Goal: Task Accomplishment & Management: Manage account settings

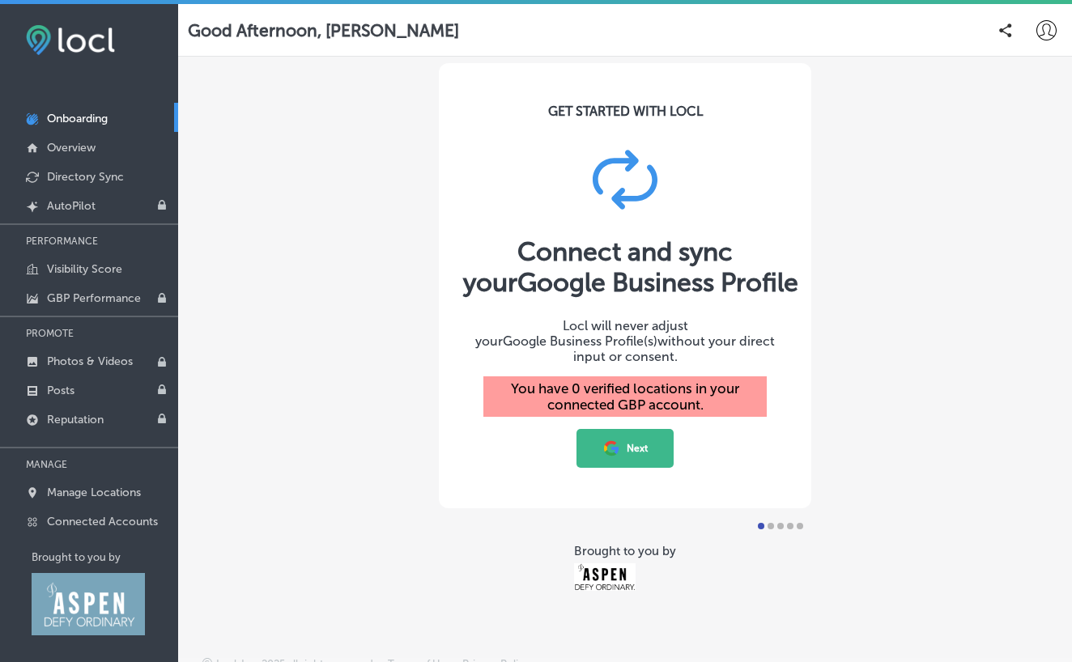
click at [616, 452] on button "Next" at bounding box center [624, 448] width 97 height 39
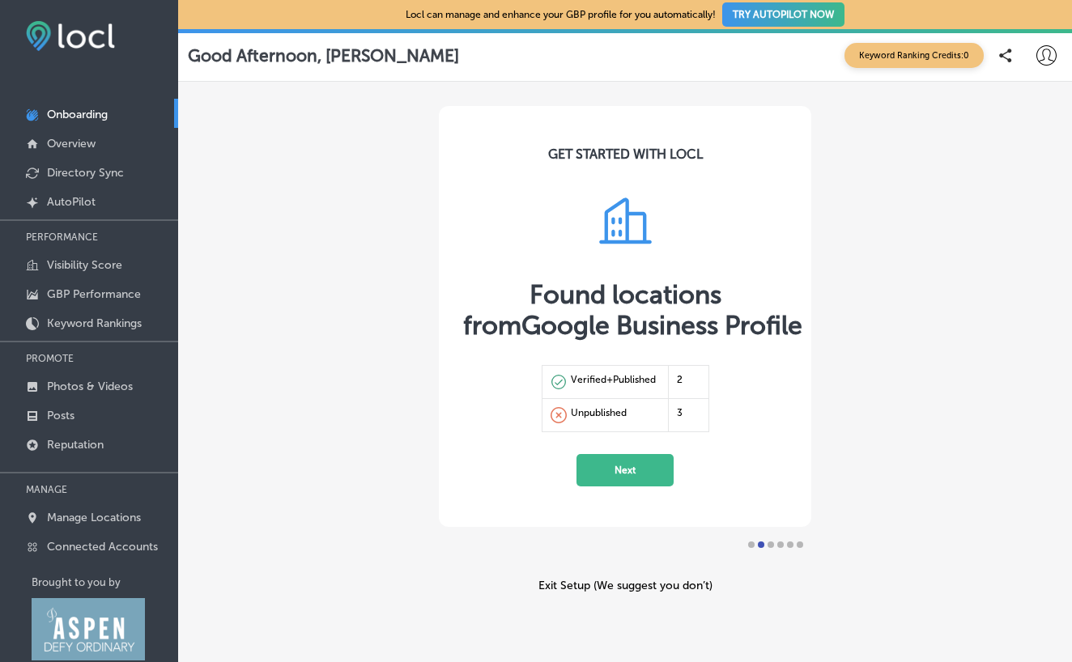
click at [612, 478] on button "Next" at bounding box center [624, 470] width 97 height 32
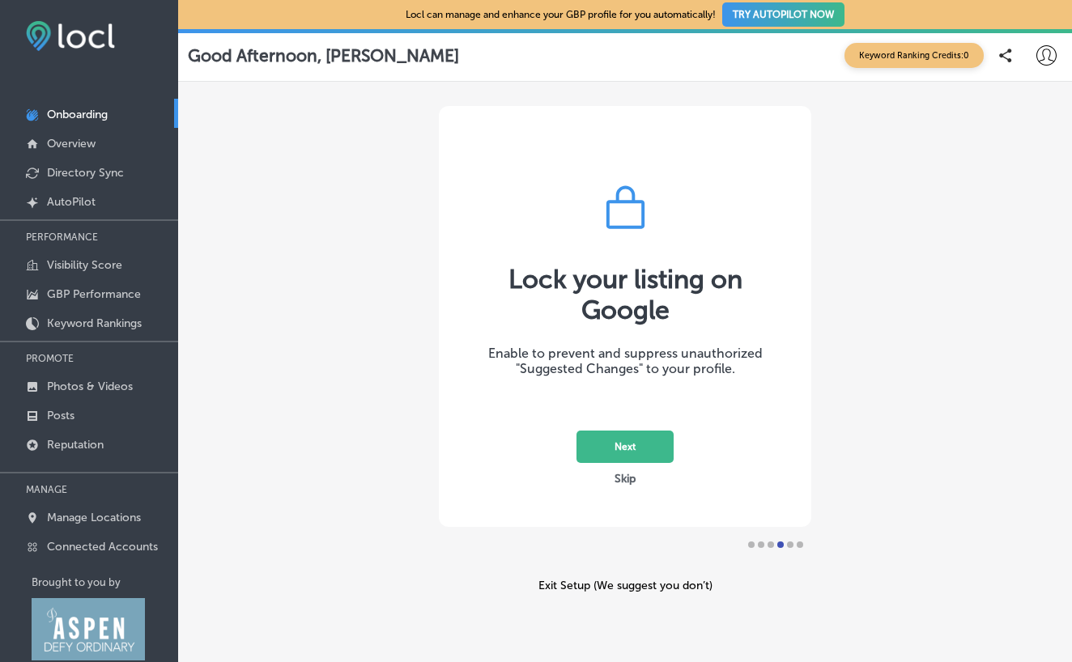
click at [644, 446] on button "Next" at bounding box center [624, 447] width 97 height 32
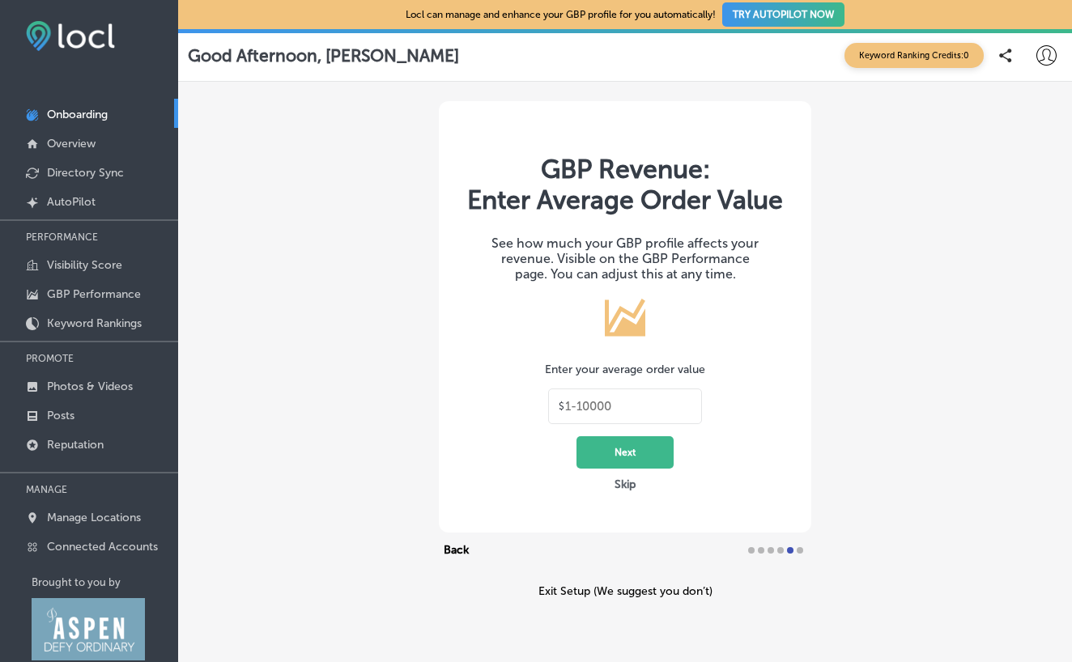
click at [673, 393] on div "$" at bounding box center [625, 407] width 154 height 36
click at [665, 400] on input "text" at bounding box center [628, 406] width 126 height 15
click at [629, 482] on button "Skip" at bounding box center [625, 484] width 31 height 15
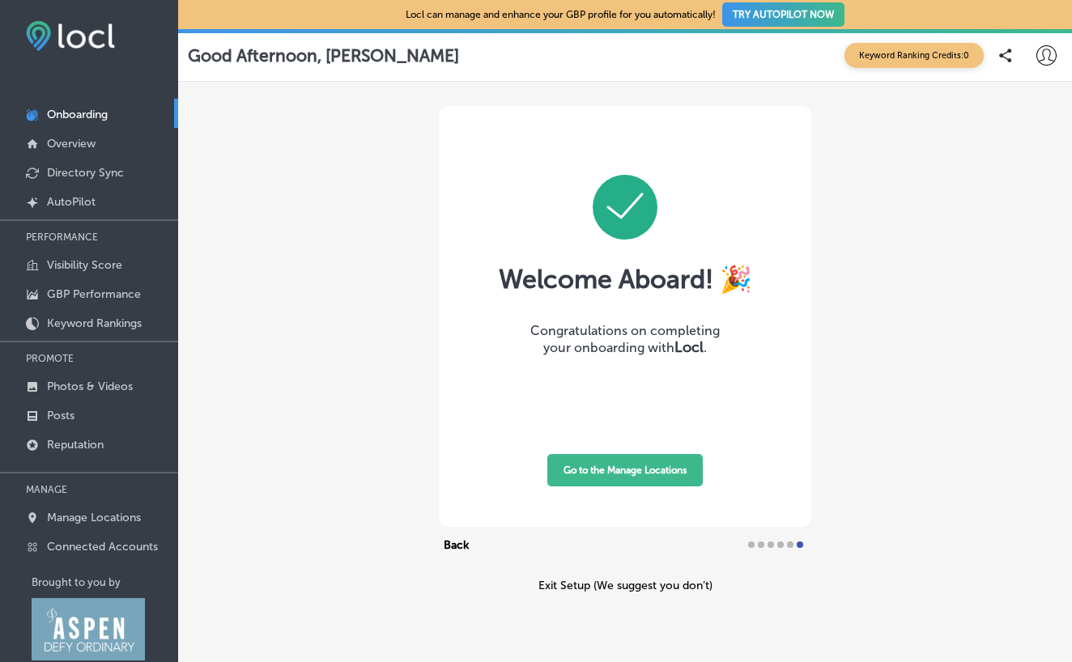
click at [629, 471] on button "Go to the Manage Locations" at bounding box center [624, 470] width 155 height 32
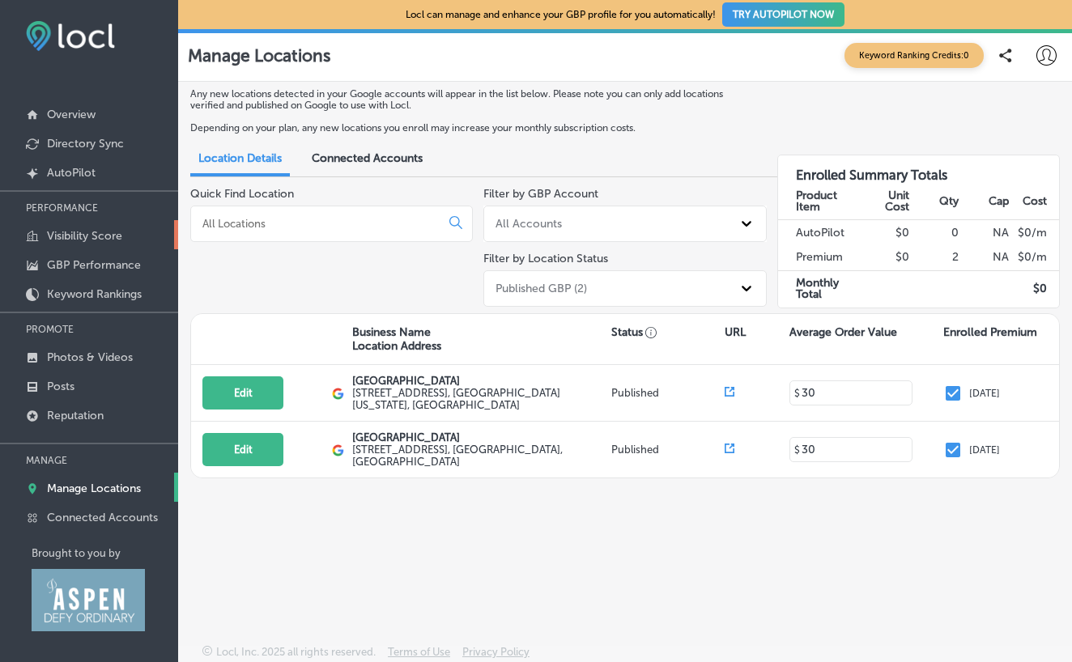
click at [108, 243] on p "Visibility Score" at bounding box center [84, 236] width 75 height 14
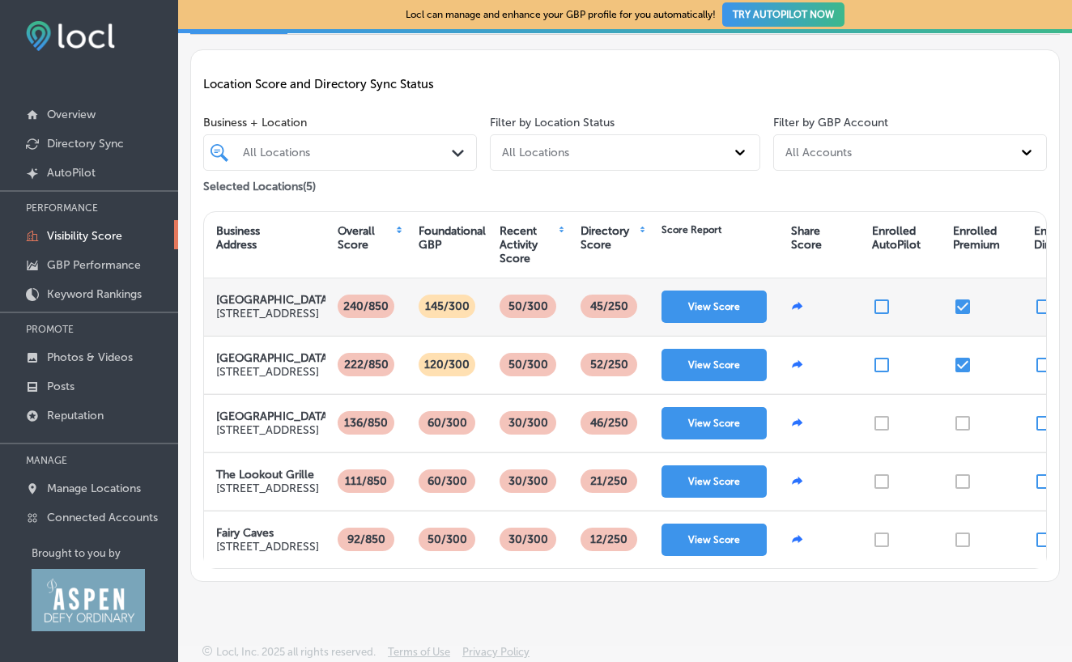
scroll to position [190, 0]
click at [707, 291] on button "View Score" at bounding box center [713, 307] width 105 height 32
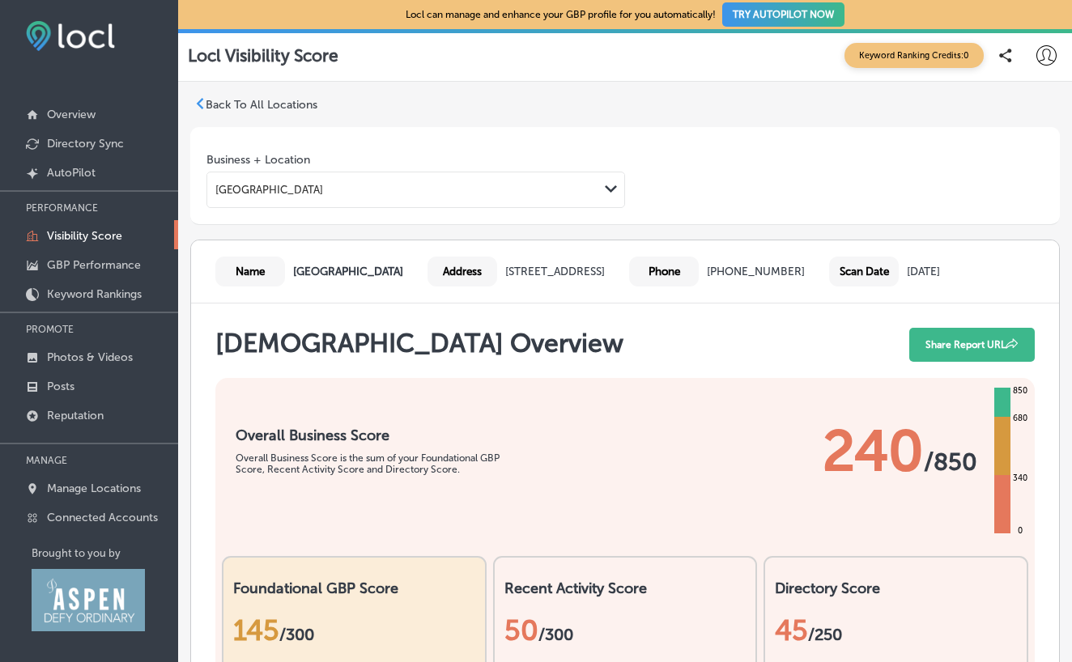
scroll to position [15, 0]
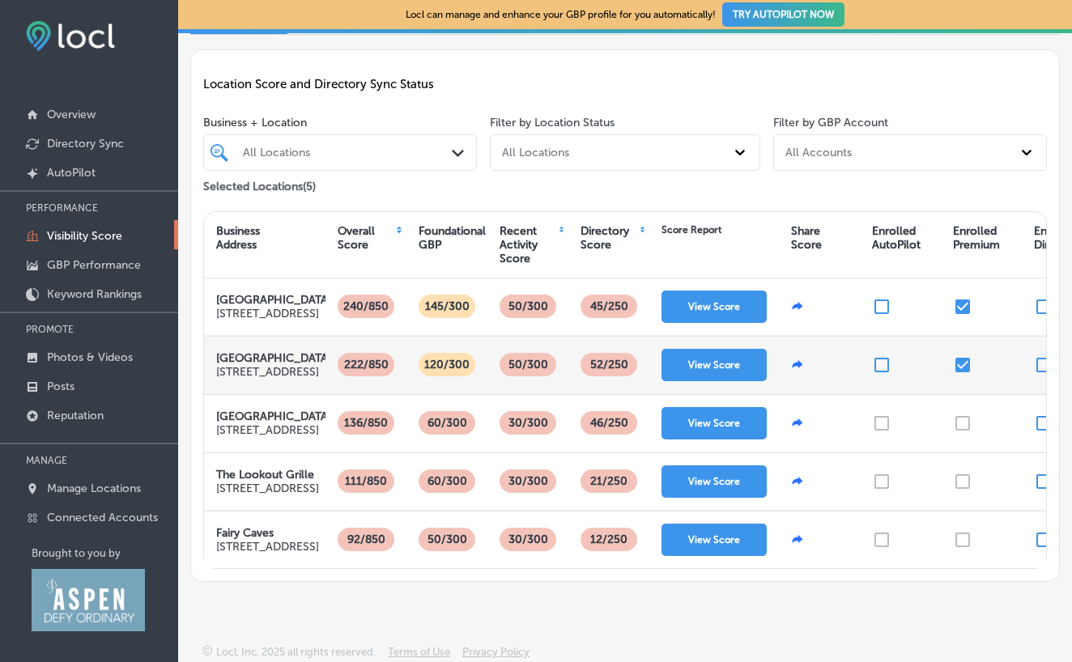
scroll to position [74, 0]
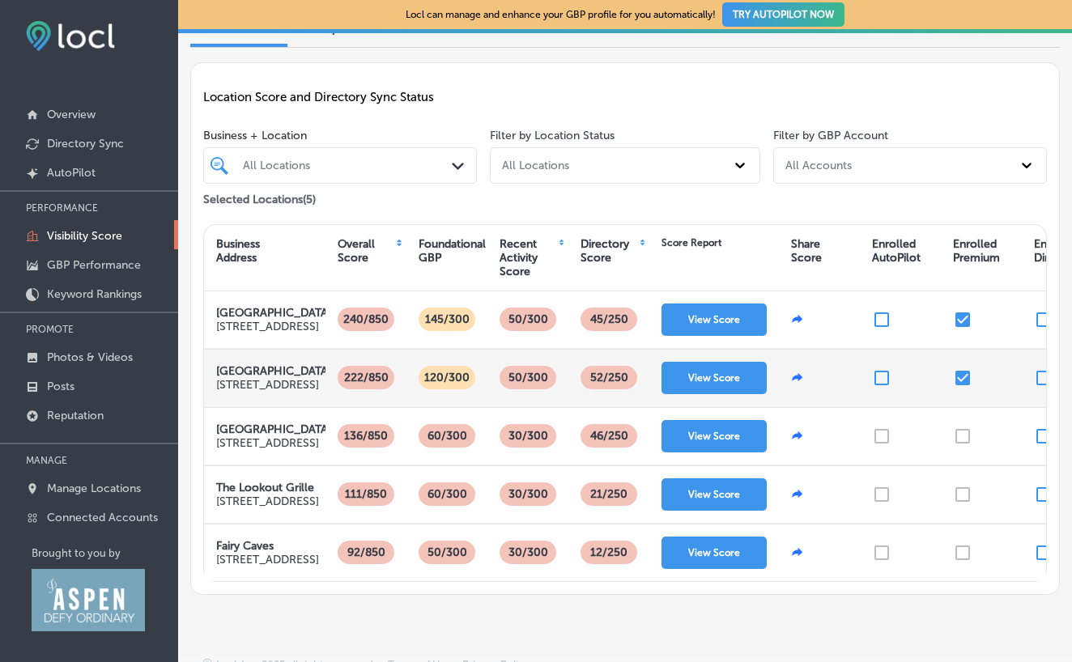
click at [620, 389] on p "52 /250" at bounding box center [609, 377] width 48 height 23
click at [702, 394] on button "View Score" at bounding box center [713, 378] width 105 height 32
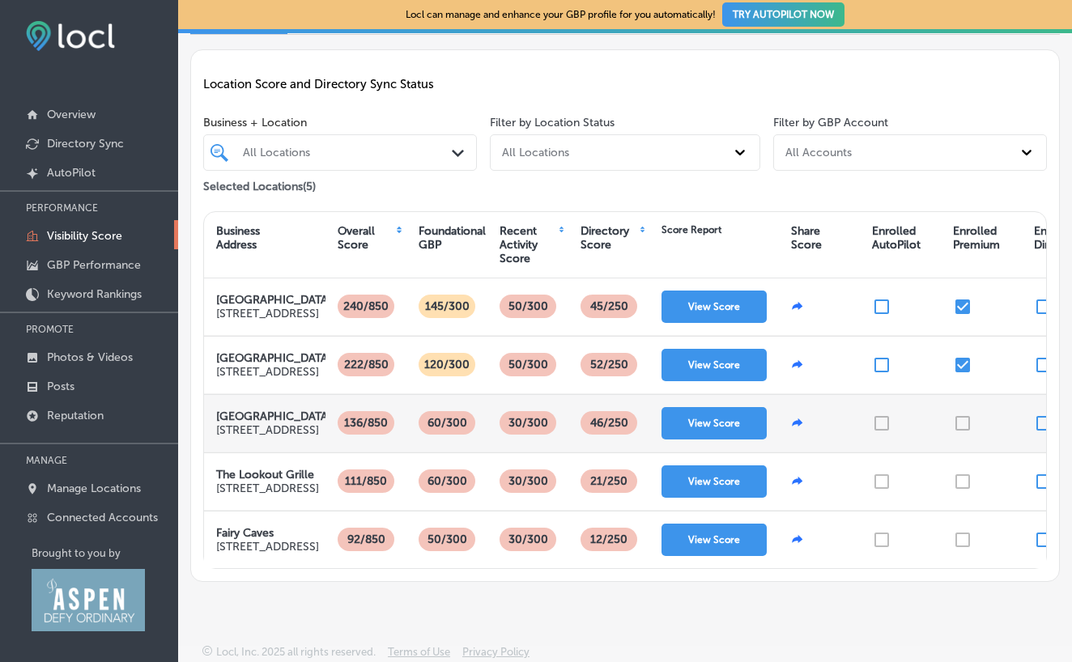
scroll to position [113, 0]
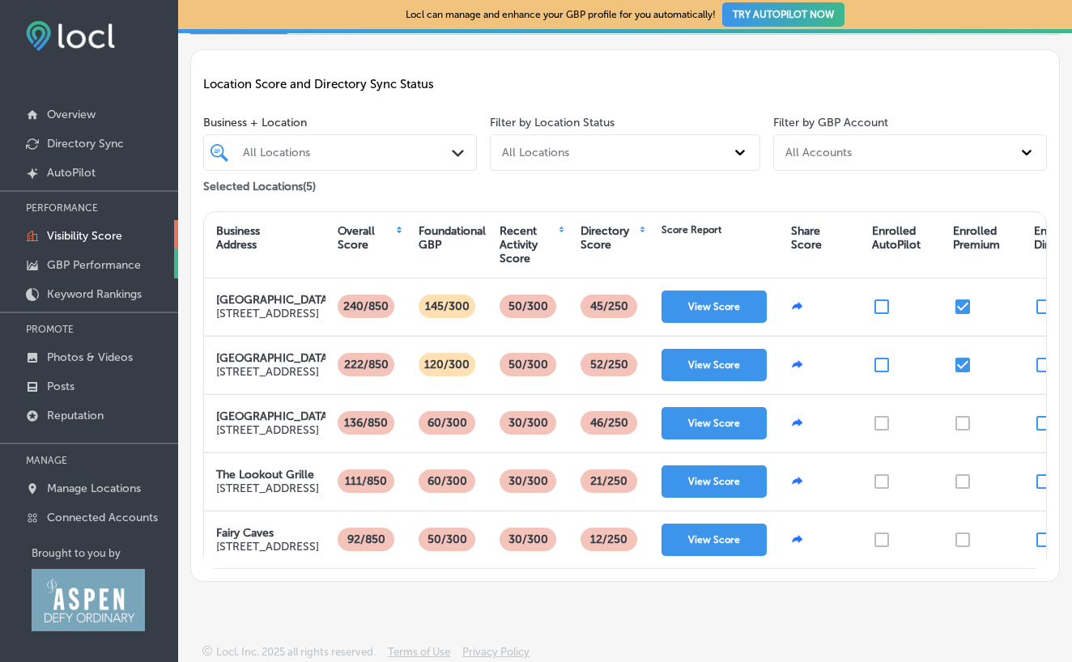
click at [99, 270] on p "GBP Performance" at bounding box center [94, 265] width 94 height 14
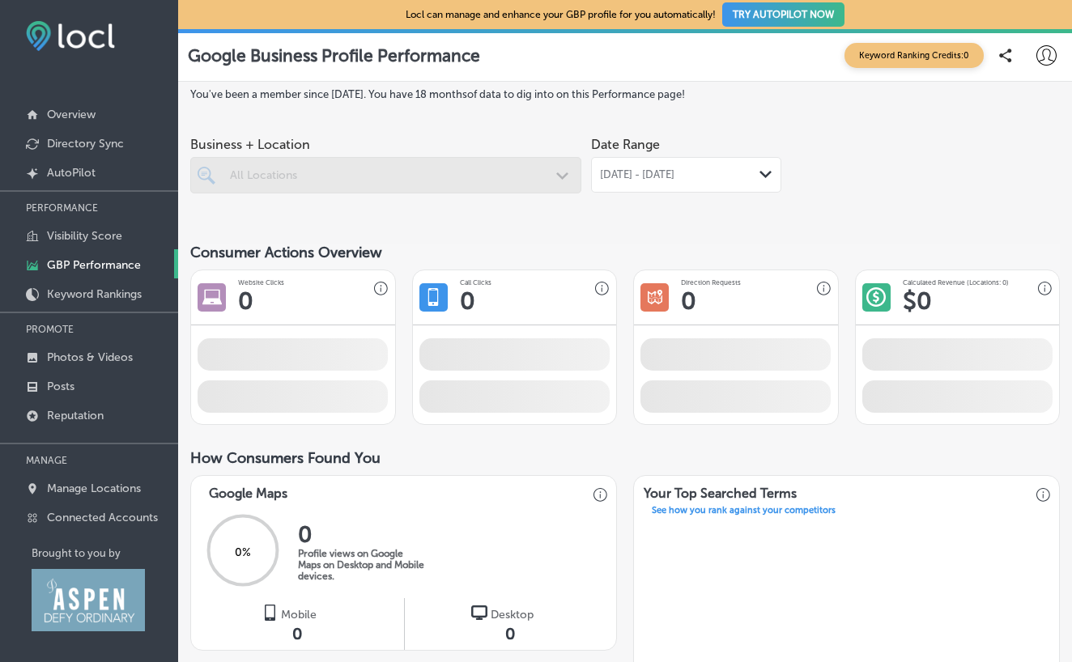
click at [99, 270] on p "GBP Performance" at bounding box center [94, 265] width 94 height 14
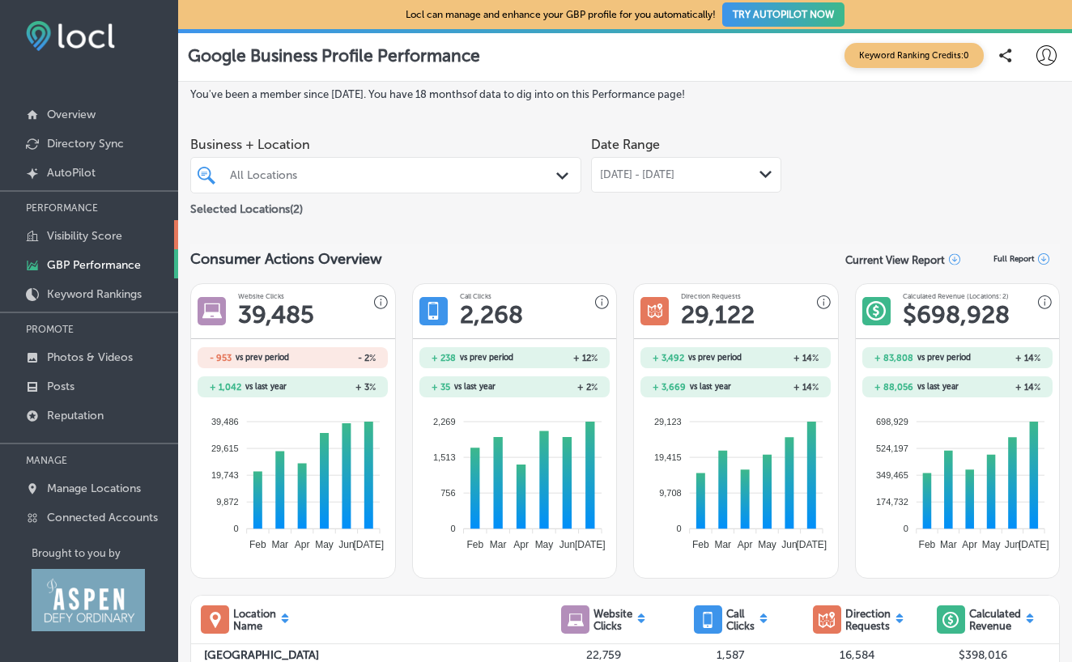
click at [83, 245] on link "Visibility Score" at bounding box center [89, 234] width 178 height 29
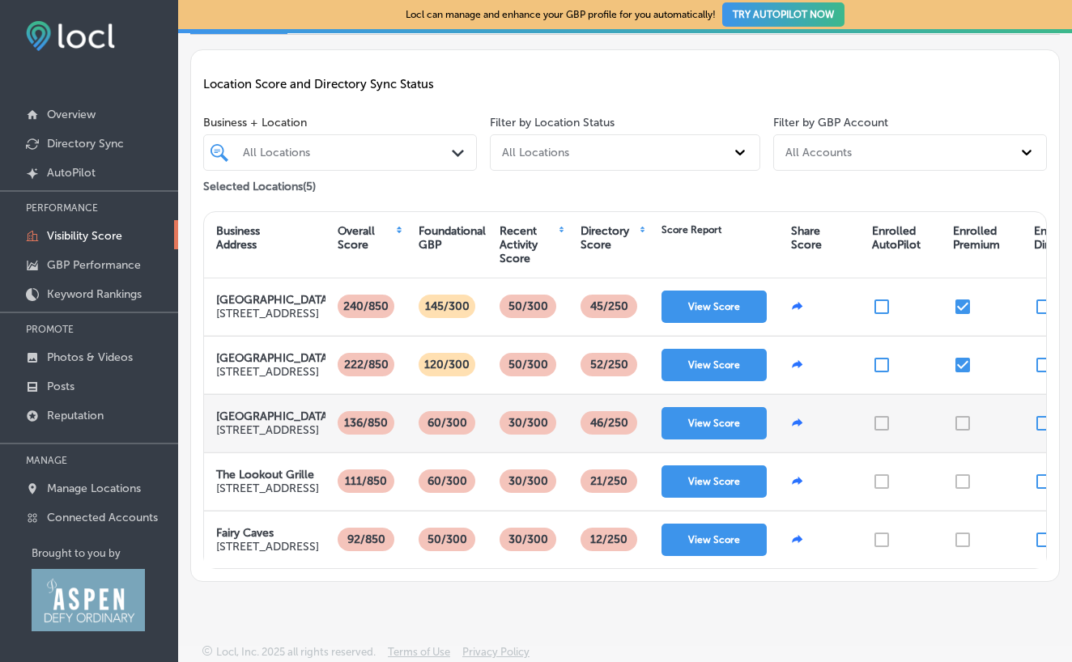
scroll to position [117, 0]
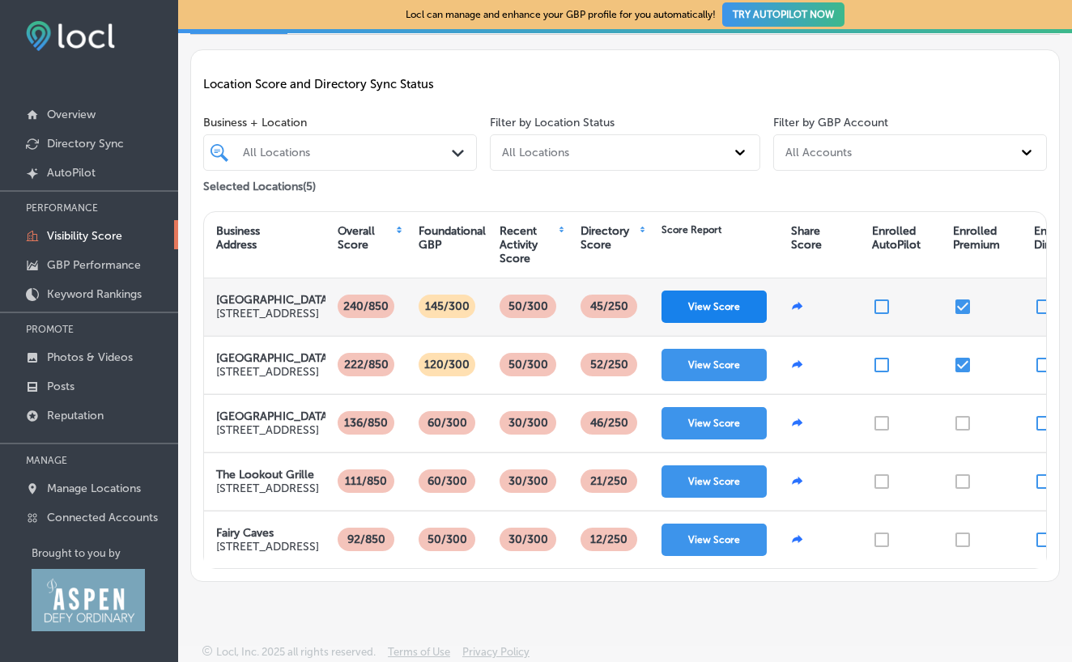
click at [718, 307] on button "View Score" at bounding box center [713, 307] width 105 height 32
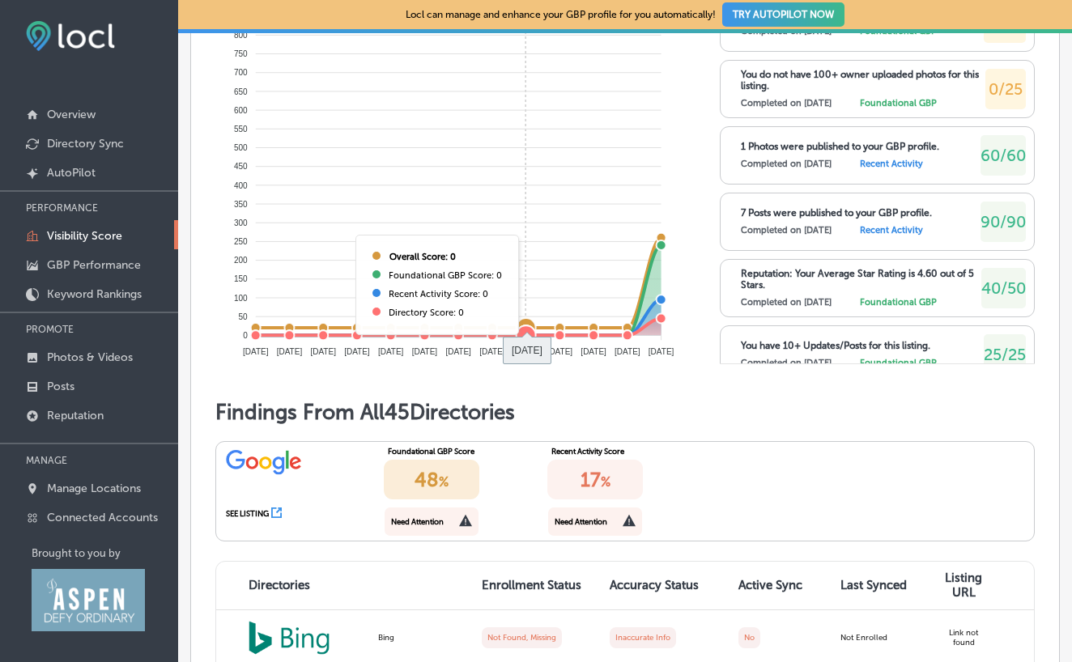
scroll to position [933, 0]
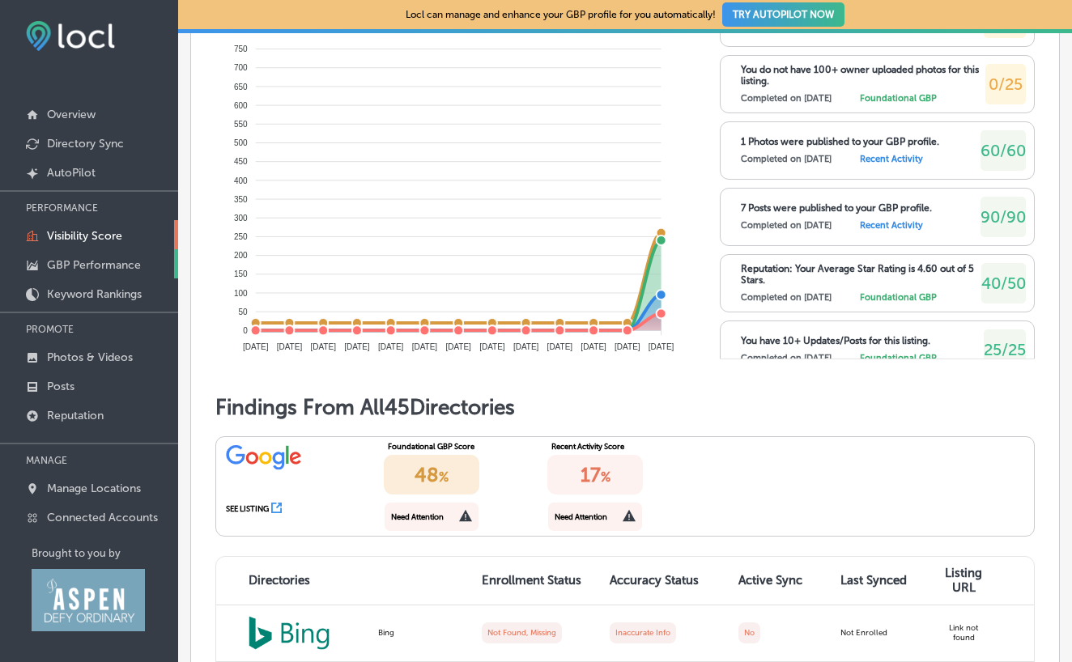
click at [76, 267] on p "GBP Performance" at bounding box center [94, 265] width 94 height 14
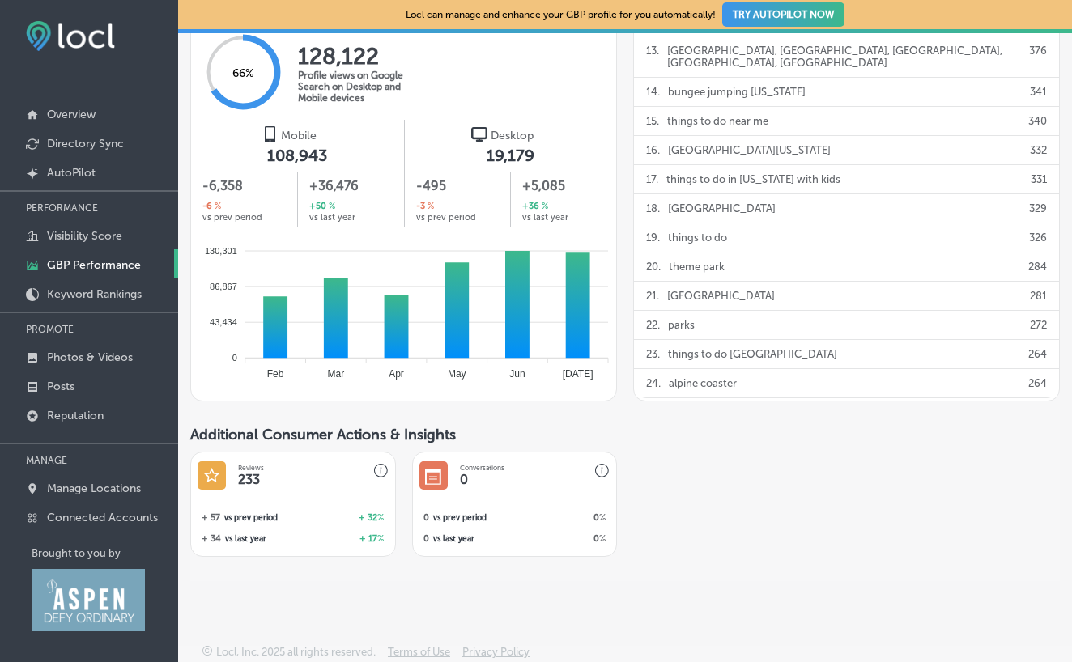
scroll to position [1194, 0]
click at [92, 242] on p "Visibility Score" at bounding box center [84, 236] width 75 height 14
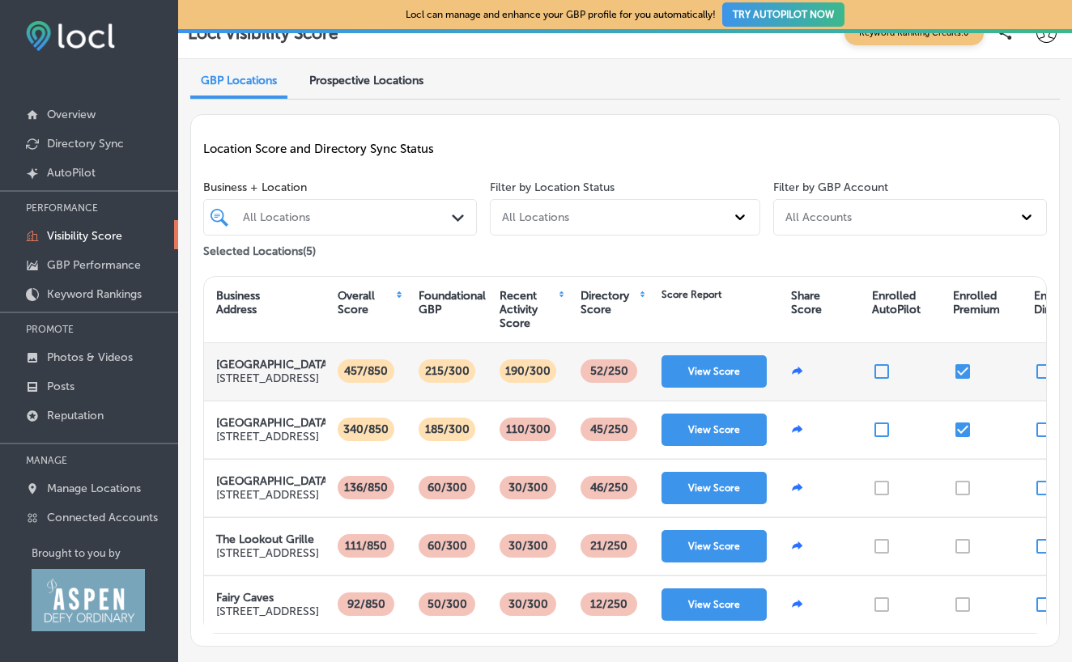
scroll to position [41, 0]
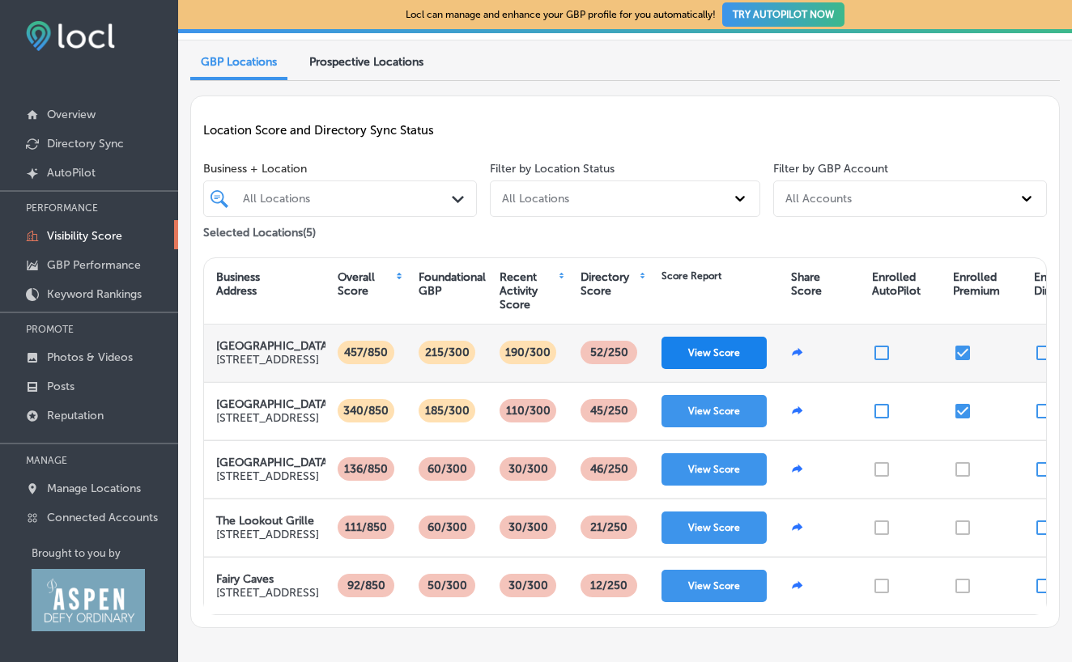
click at [704, 364] on button "View Score" at bounding box center [713, 353] width 105 height 32
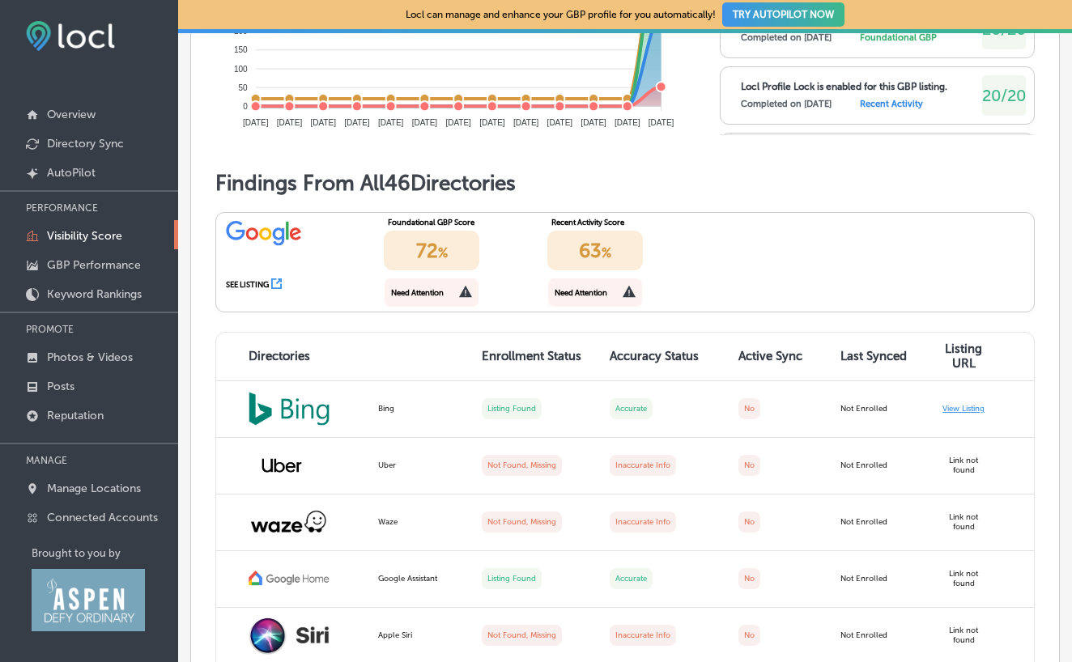
scroll to position [1162, 0]
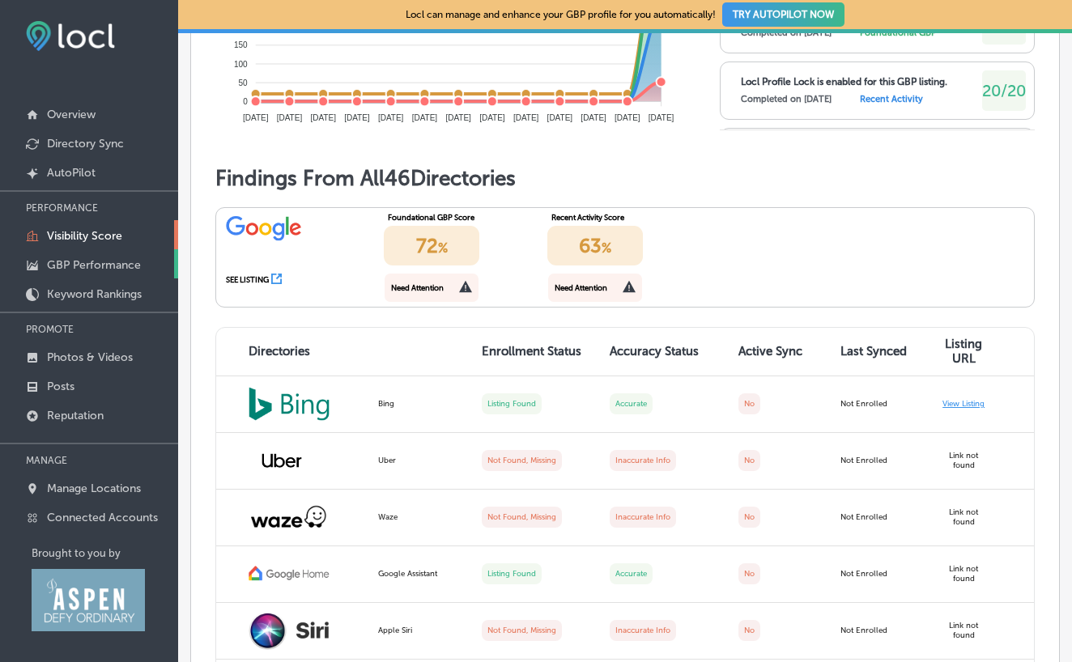
click at [108, 265] on p "GBP Performance" at bounding box center [94, 265] width 94 height 14
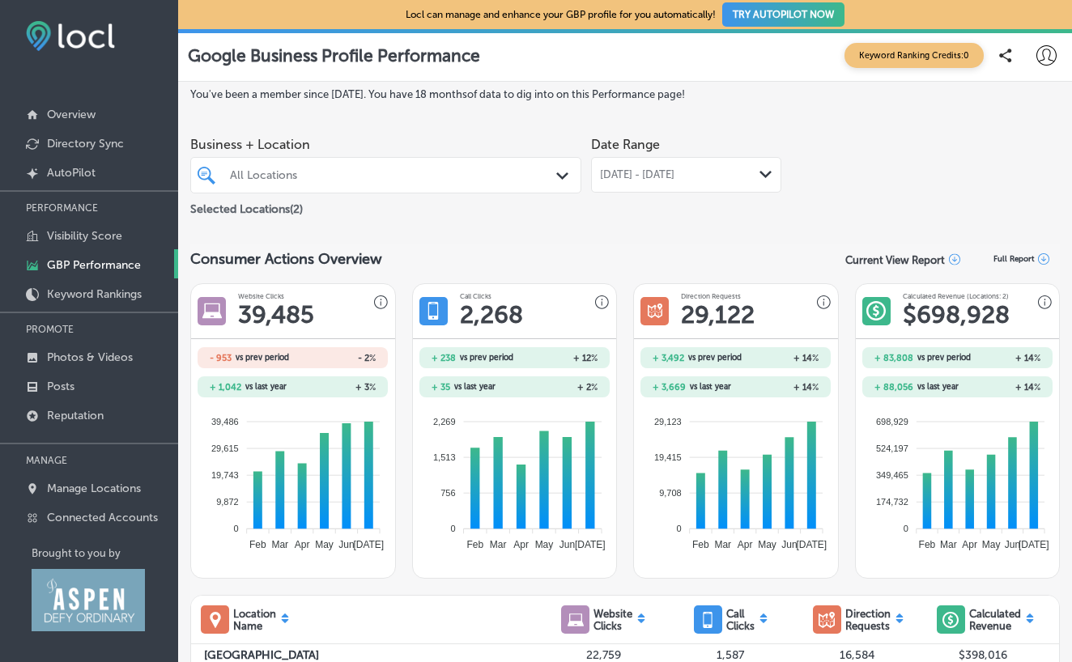
click at [388, 188] on div "All Locations Path Created with Sketch." at bounding box center [385, 175] width 391 height 36
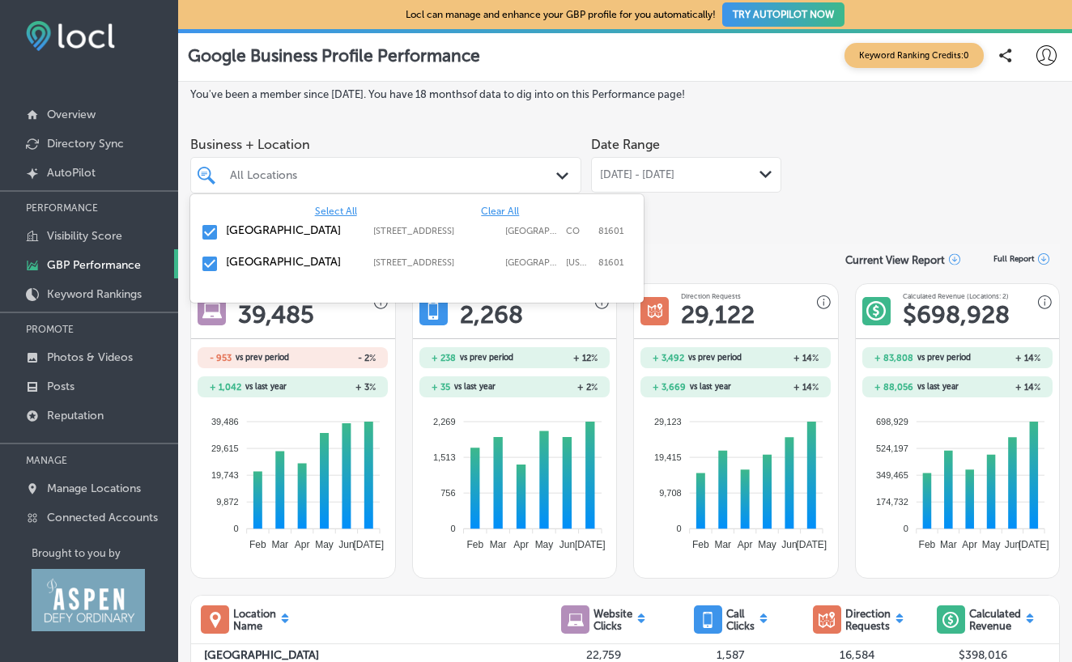
click at [254, 261] on div "Glenwood Caverns Adventure Park 51000 Two Rivers Plaza Road, Glenwood Springs, …" at bounding box center [417, 264] width 440 height 25
click at [740, 253] on div "Consumer Actions Overview Current View Report Full Report" at bounding box center [624, 260] width 869 height 32
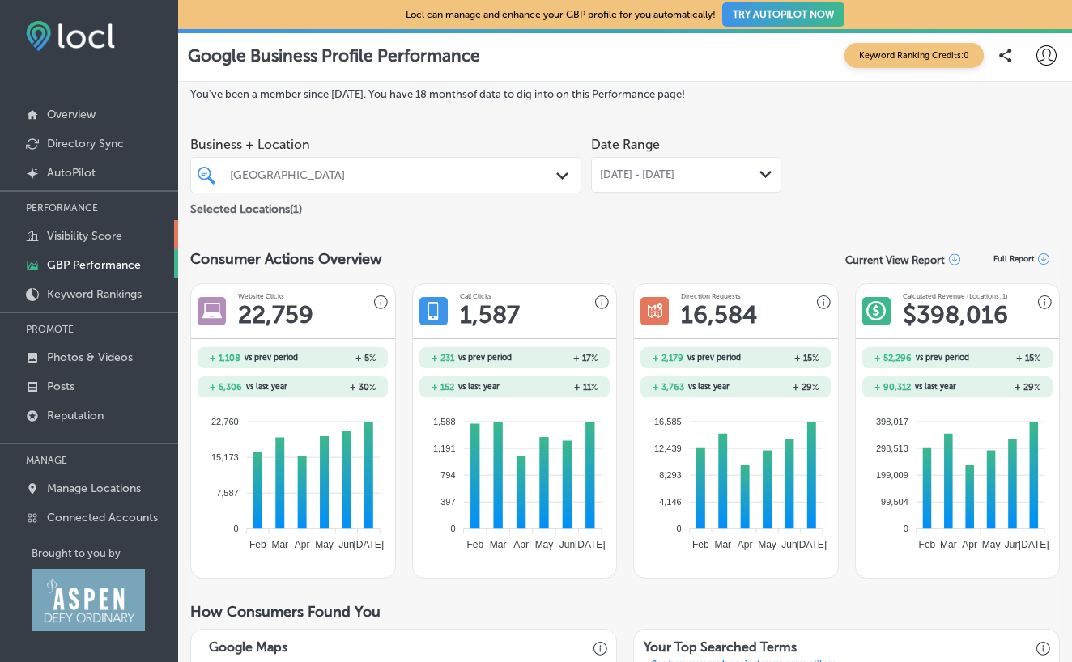
click at [122, 232] on p "Visibility Score" at bounding box center [84, 236] width 75 height 14
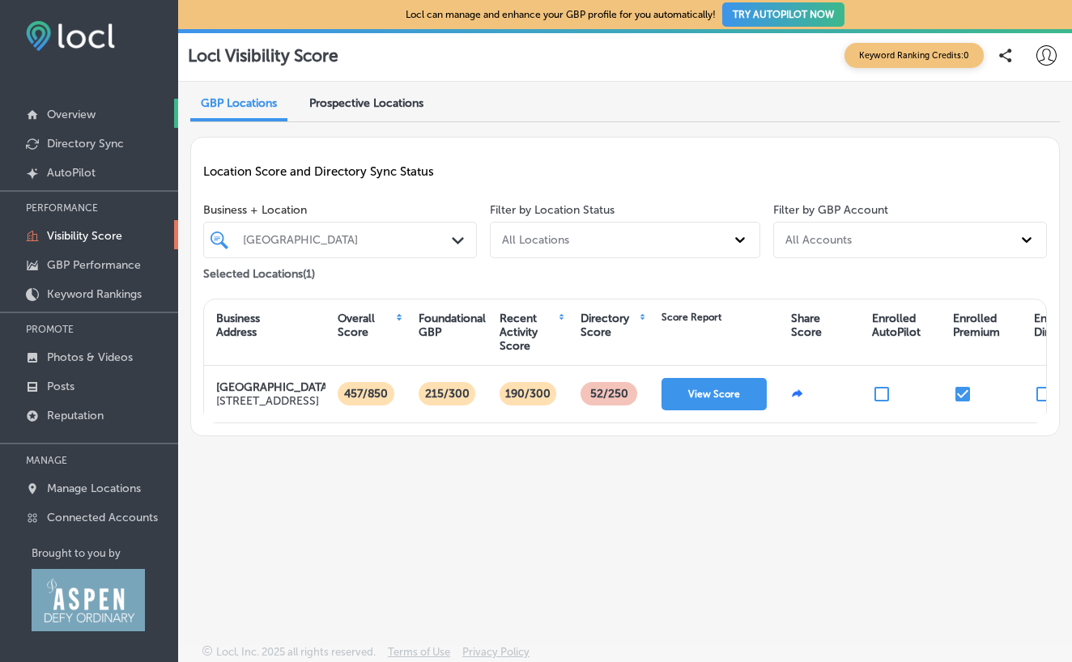
click at [91, 121] on link "Overview" at bounding box center [89, 113] width 178 height 29
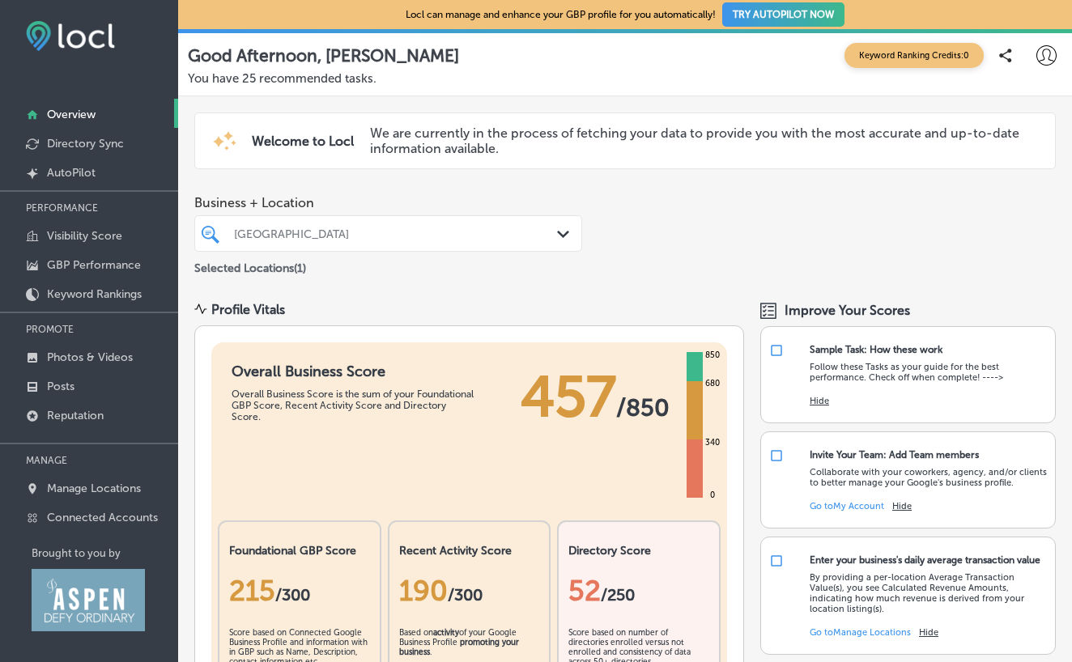
click at [1052, 57] on icon at bounding box center [1046, 55] width 20 height 20
click at [994, 143] on li "My Account" at bounding box center [1001, 126] width 92 height 37
select select "US"
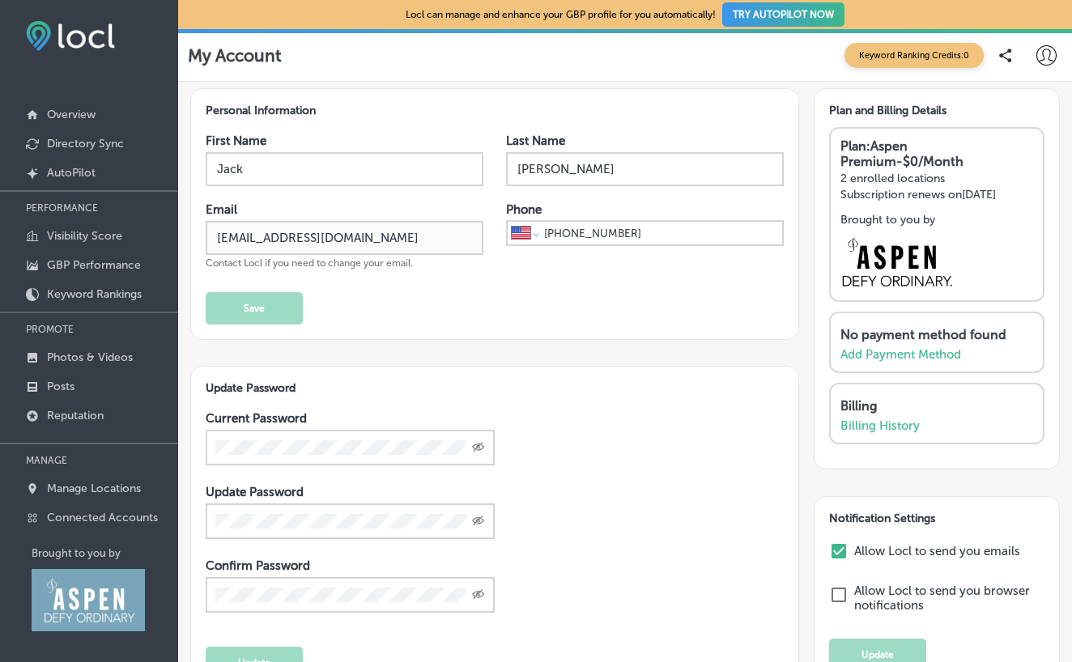
click at [201, 225] on div "Personal Information First Name Jack Last Name Johnson Email jjohnson@glenwoodc…" at bounding box center [494, 214] width 609 height 252
